Goal: Task Accomplishment & Management: Use online tool/utility

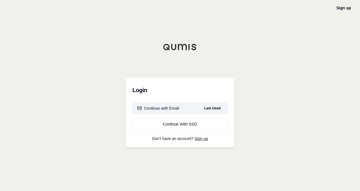
click at [182, 106] on button "Continue with Email Last Used" at bounding box center [179, 107] width 95 height 11
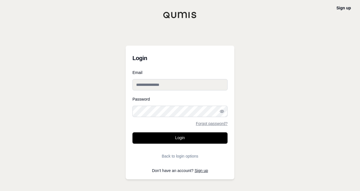
type input "**********"
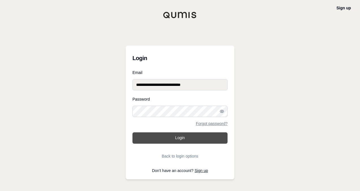
click at [185, 134] on button "Login" at bounding box center [179, 137] width 95 height 11
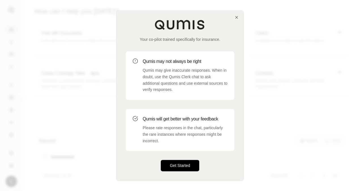
click at [183, 165] on button "Get Started" at bounding box center [180, 165] width 38 height 11
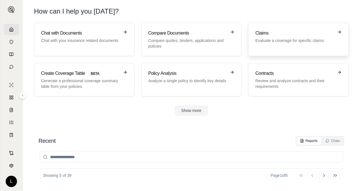
click at [292, 36] on div "Claims Evaluate a coverage for specific claims" at bounding box center [294, 37] width 78 height 14
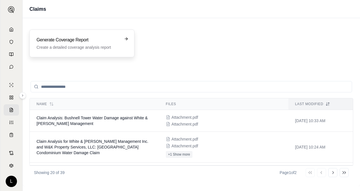
click at [67, 48] on p "Create a detailed coverage analysis report" at bounding box center [77, 47] width 83 height 6
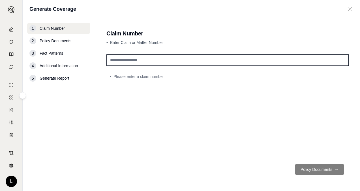
click at [145, 64] on input "text" at bounding box center [227, 59] width 242 height 11
paste input "********"
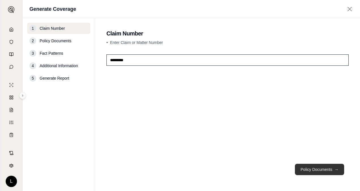
type input "********"
click at [308, 171] on button "Policy Documents →" at bounding box center [319, 168] width 49 height 11
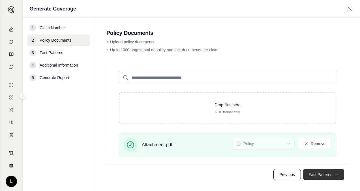
click at [317, 170] on button "Fact Patterns →" at bounding box center [323, 173] width 41 height 11
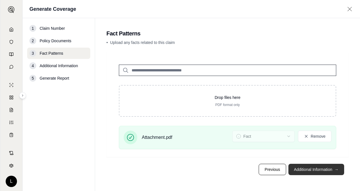
click at [318, 168] on button "Additional Information →" at bounding box center [316, 168] width 56 height 11
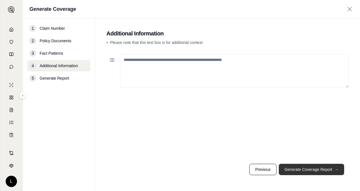
click at [319, 168] on button "Generate Coverage Report →" at bounding box center [310, 168] width 65 height 11
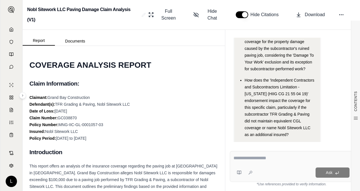
scroll to position [28, 0]
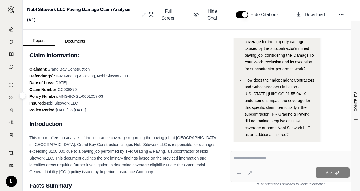
click at [110, 94] on div "Claimant: Grand Bay Construction Defendant(s): TFR Grading & Paving, Nobl Sitew…" at bounding box center [123, 89] width 189 height 47
drag, startPoint x: 104, startPoint y: 94, endPoint x: 60, endPoint y: 96, distance: 43.6
click at [60, 96] on div "Claimant: Grand Bay Construction Defendant(s): TFR Grading & Paving, Nobl Sitew…" at bounding box center [123, 89] width 189 height 47
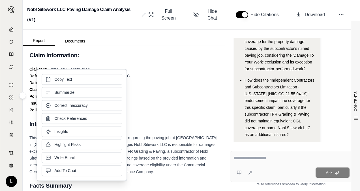
click at [150, 98] on div "Claimant: Grand Bay Construction Defendant(s): TFR Grading & Paving, Nobl Sitew…" at bounding box center [123, 89] width 189 height 47
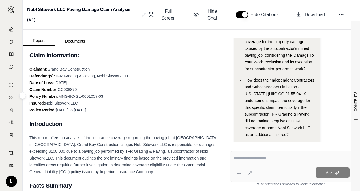
click at [96, 97] on span "MNG-IIC-GL-0001057-03" at bounding box center [81, 96] width 45 height 5
drag, startPoint x: 103, startPoint y: 98, endPoint x: 61, endPoint y: 97, distance: 41.6
click at [61, 97] on span "MNG-IIC-GL-0001057-03" at bounding box center [81, 96] width 45 height 5
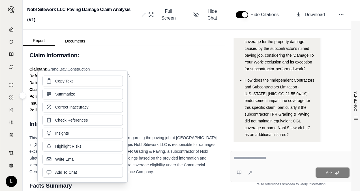
drag, startPoint x: 61, startPoint y: 97, endPoint x: 144, endPoint y: 100, distance: 83.2
click at [144, 100] on div "Claimant: Grand Bay Construction Defendant(s): TFR Grading & Paving, Nobl Sitew…" at bounding box center [123, 89] width 189 height 47
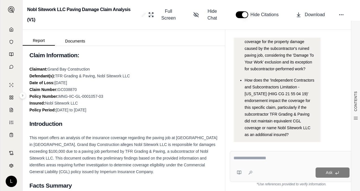
drag, startPoint x: 104, startPoint y: 95, endPoint x: 59, endPoint y: 96, distance: 44.7
click at [59, 96] on div "Claimant: Grand Bay Construction Defendant(s): TFR Grading & Paving, Nobl Sitew…" at bounding box center [123, 89] width 189 height 47
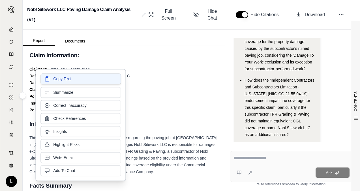
drag, startPoint x: 59, startPoint y: 96, endPoint x: 56, endPoint y: 80, distance: 16.2
click at [56, 80] on span "Copy Text" at bounding box center [62, 79] width 18 height 6
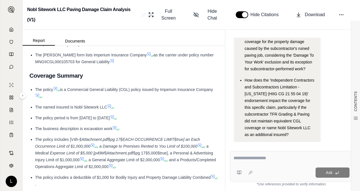
scroll to position [170, 0]
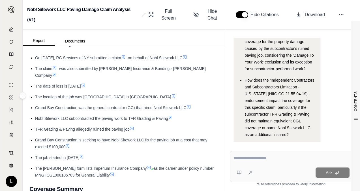
drag, startPoint x: 35, startPoint y: 58, endPoint x: 95, endPoint y: 149, distance: 109.1
click at [95, 149] on ul "On [DATE], RC Services of NY submitted a claim on behalf of Nobl Sitework LLC T…" at bounding box center [123, 116] width 189 height 124
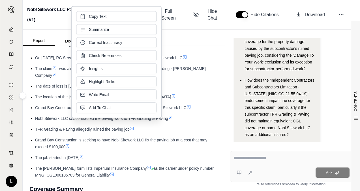
copy ul "On [DATE], RC Services of NY submitted a claim on behalf of Nobl Sitework LLC T…"
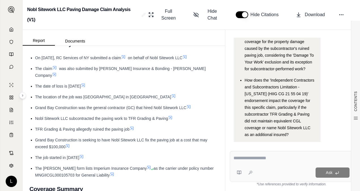
click at [163, 154] on li "The job started in [DATE]" at bounding box center [126, 157] width 183 height 7
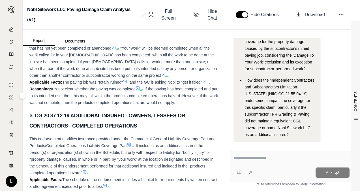
scroll to position [1555, 0]
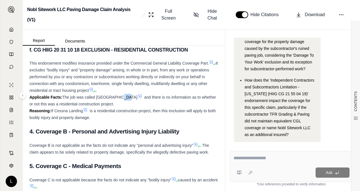
drag, startPoint x: 124, startPoint y: 129, endPoint x: 119, endPoint y: 129, distance: 5.1
click at [119, 99] on span "The job was called [GEOGRAPHIC_DATA]" at bounding box center [99, 97] width 75 height 5
drag, startPoint x: 97, startPoint y: 129, endPoint x: 124, endPoint y: 131, distance: 27.8
click at [124, 99] on span "The job was called [GEOGRAPHIC_DATA]" at bounding box center [99, 97] width 75 height 5
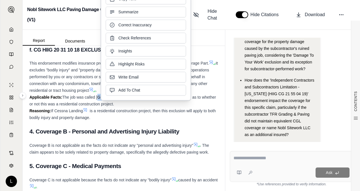
copy span "Cessna Landin"
